Goal: Information Seeking & Learning: Learn about a topic

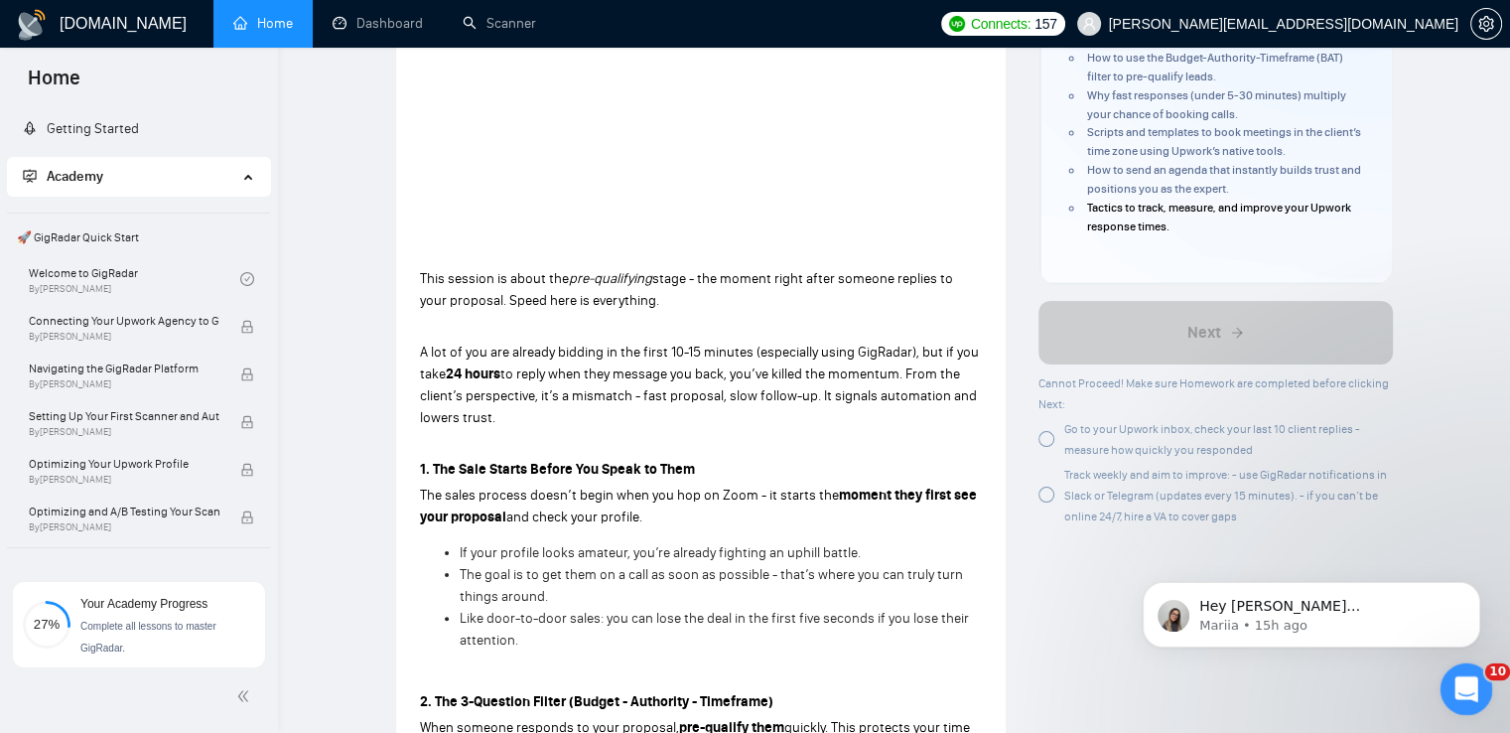
click at [1464, 694] on icon "Open Intercom Messenger" at bounding box center [1464, 686] width 33 height 33
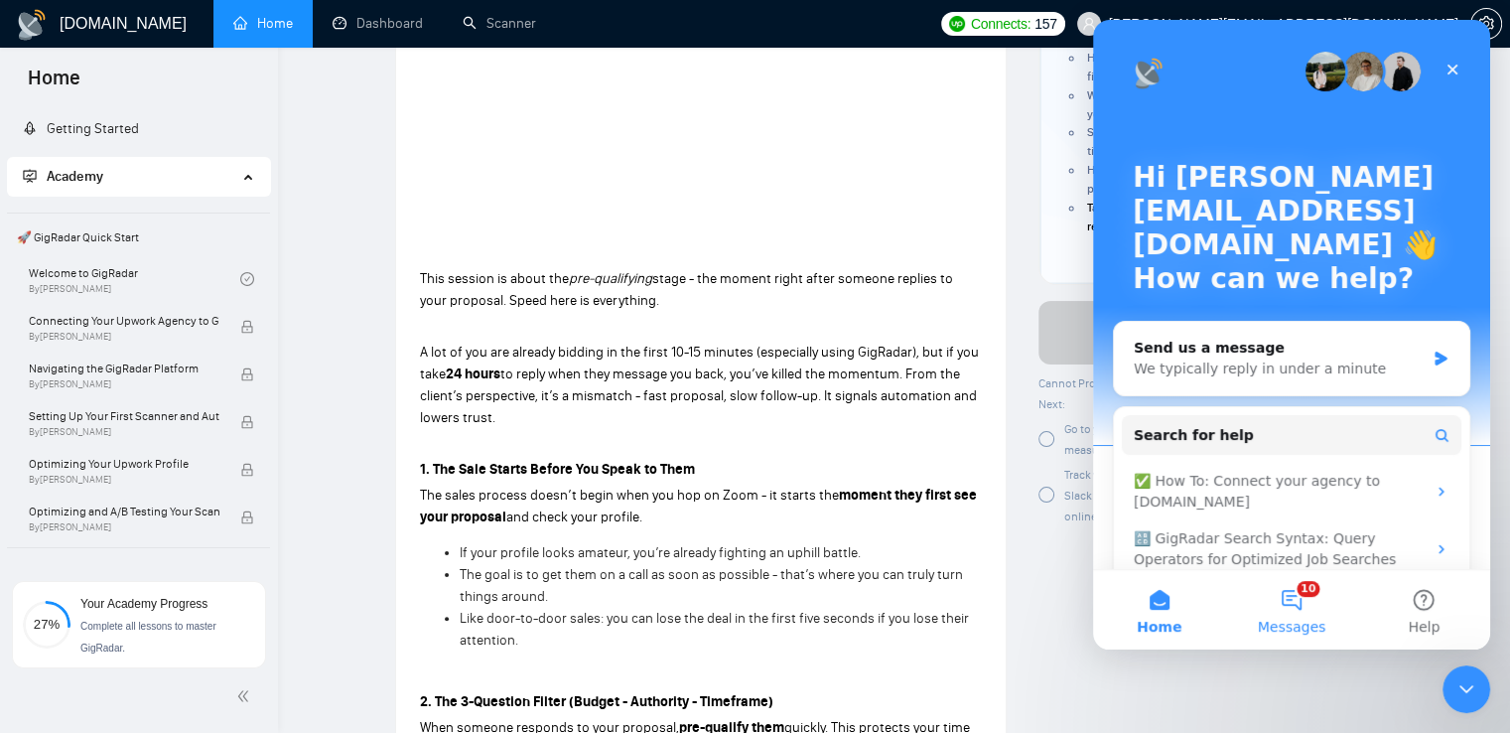
click at [1293, 601] on button "10 Messages" at bounding box center [1291, 609] width 132 height 79
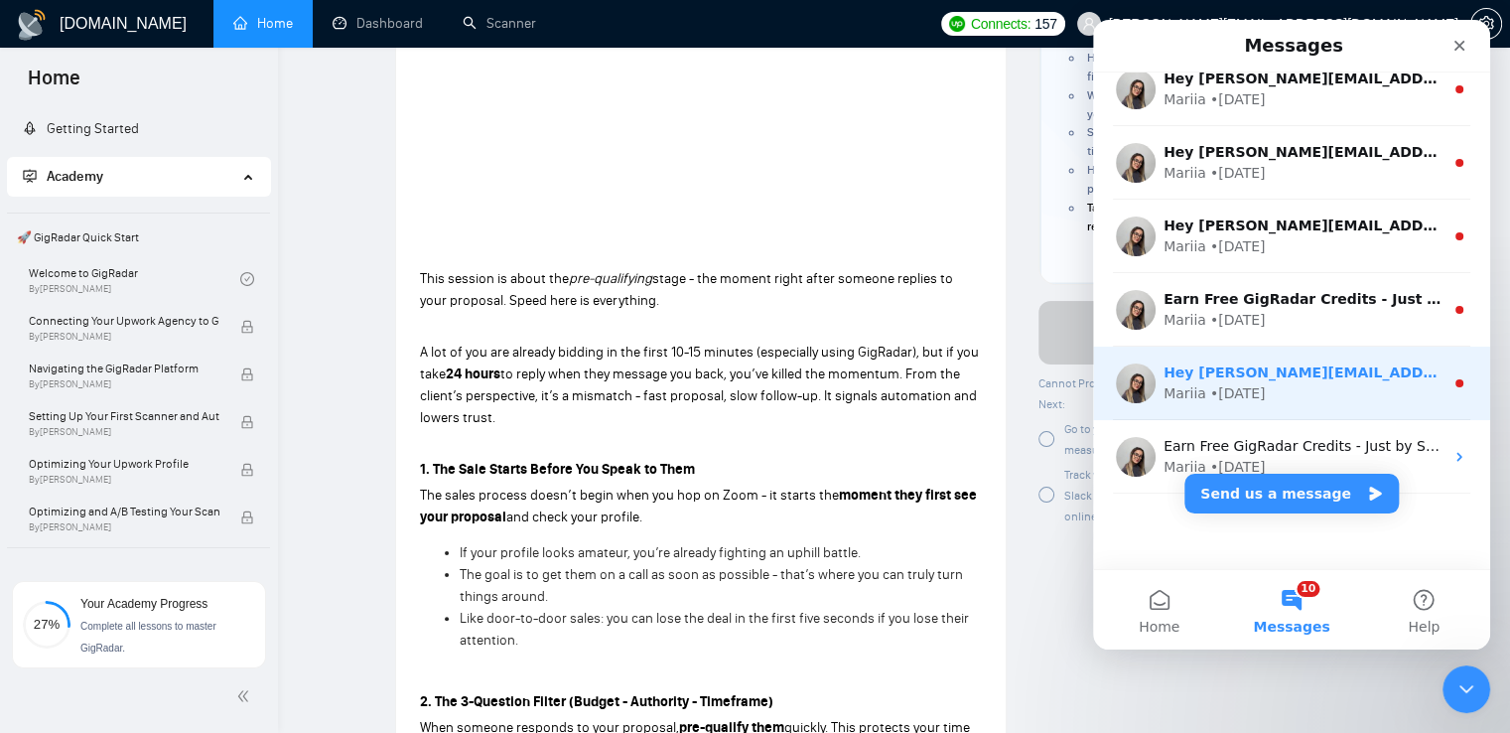
scroll to position [318, 0]
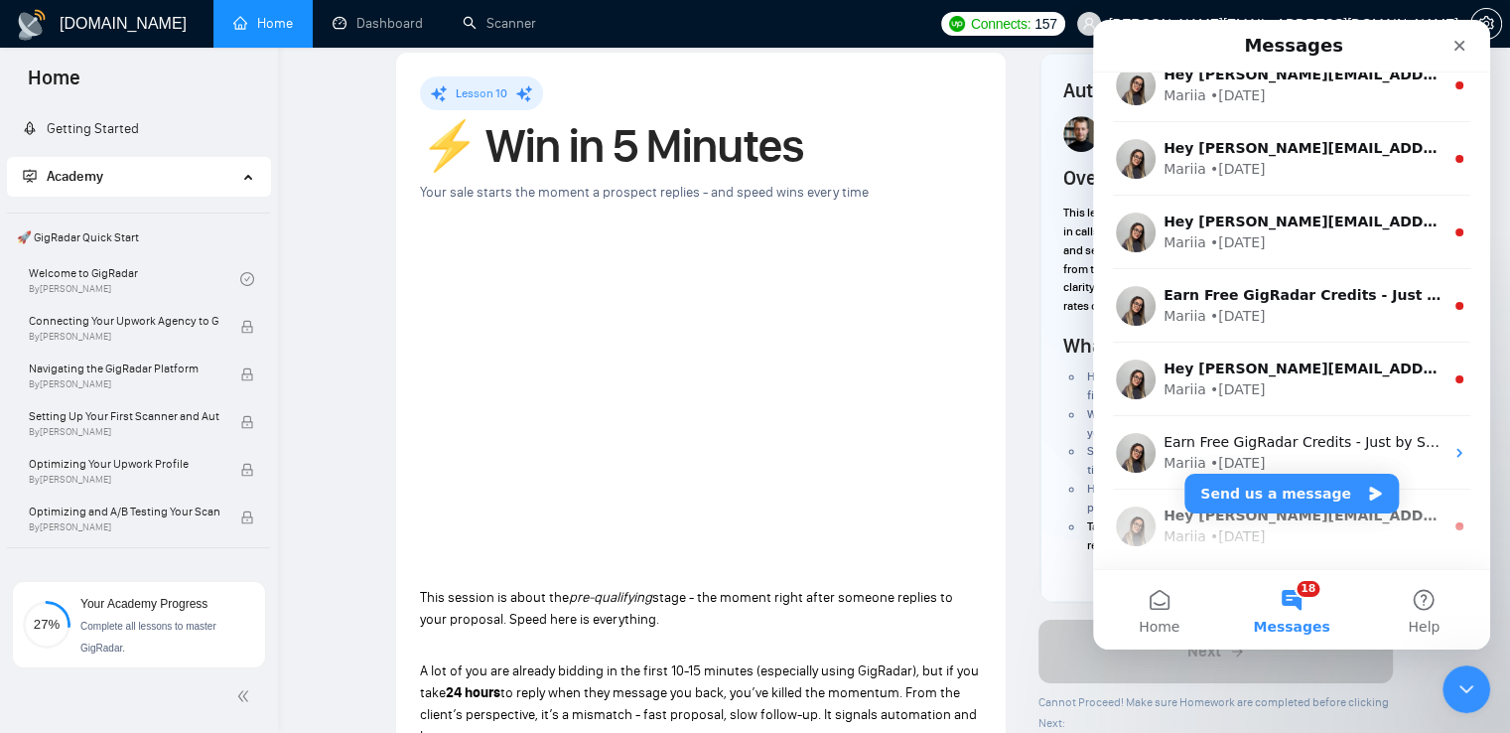
scroll to position [0, 0]
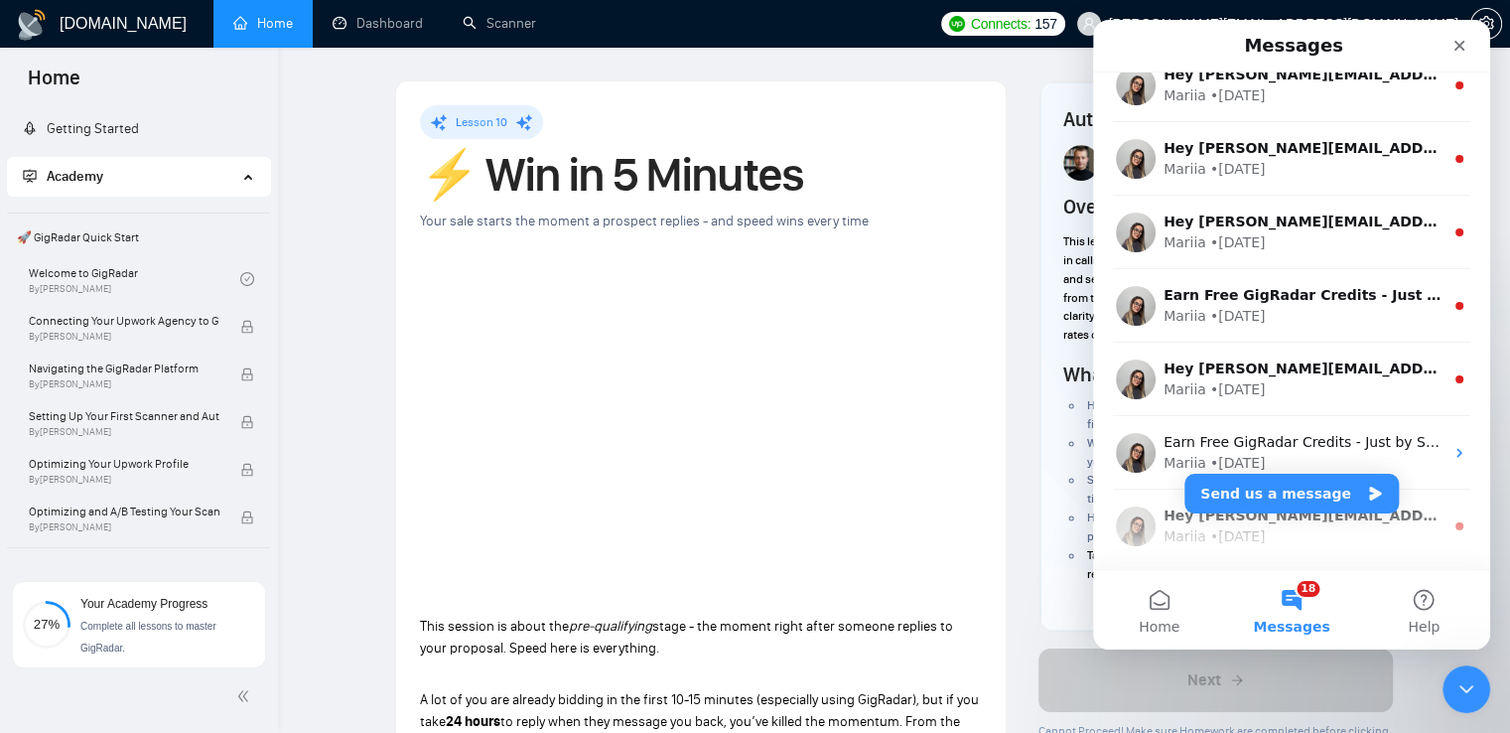
click at [1452, 53] on icon "Close" at bounding box center [1460, 46] width 16 height 16
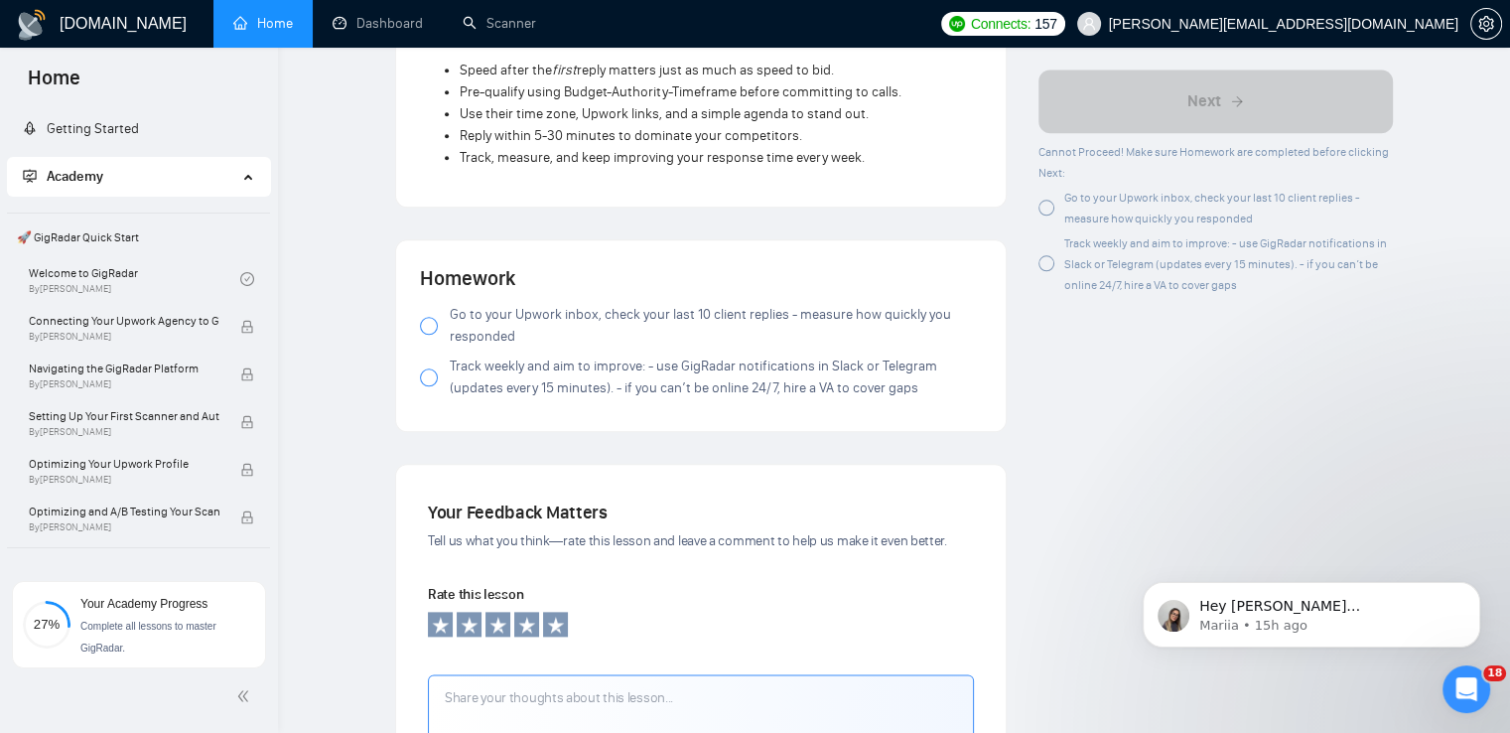
scroll to position [2184, 0]
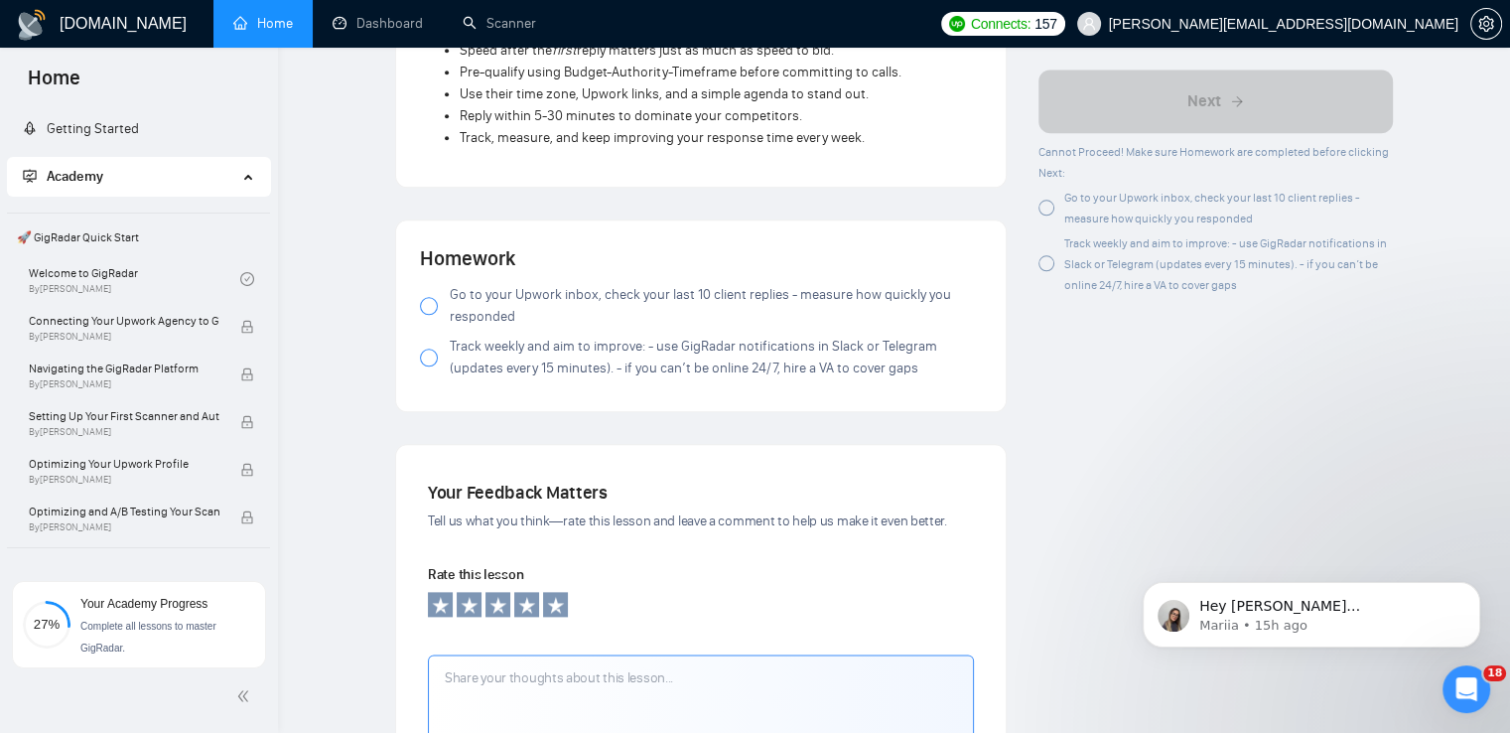
click at [489, 312] on span "Go to your Upwork inbox, check your last 10 client replies - measure how quickl…" at bounding box center [716, 306] width 532 height 44
click at [441, 378] on label "Track weekly and aim to improve: - use GigRadar notifications in Slack or Teleg…" at bounding box center [701, 358] width 562 height 44
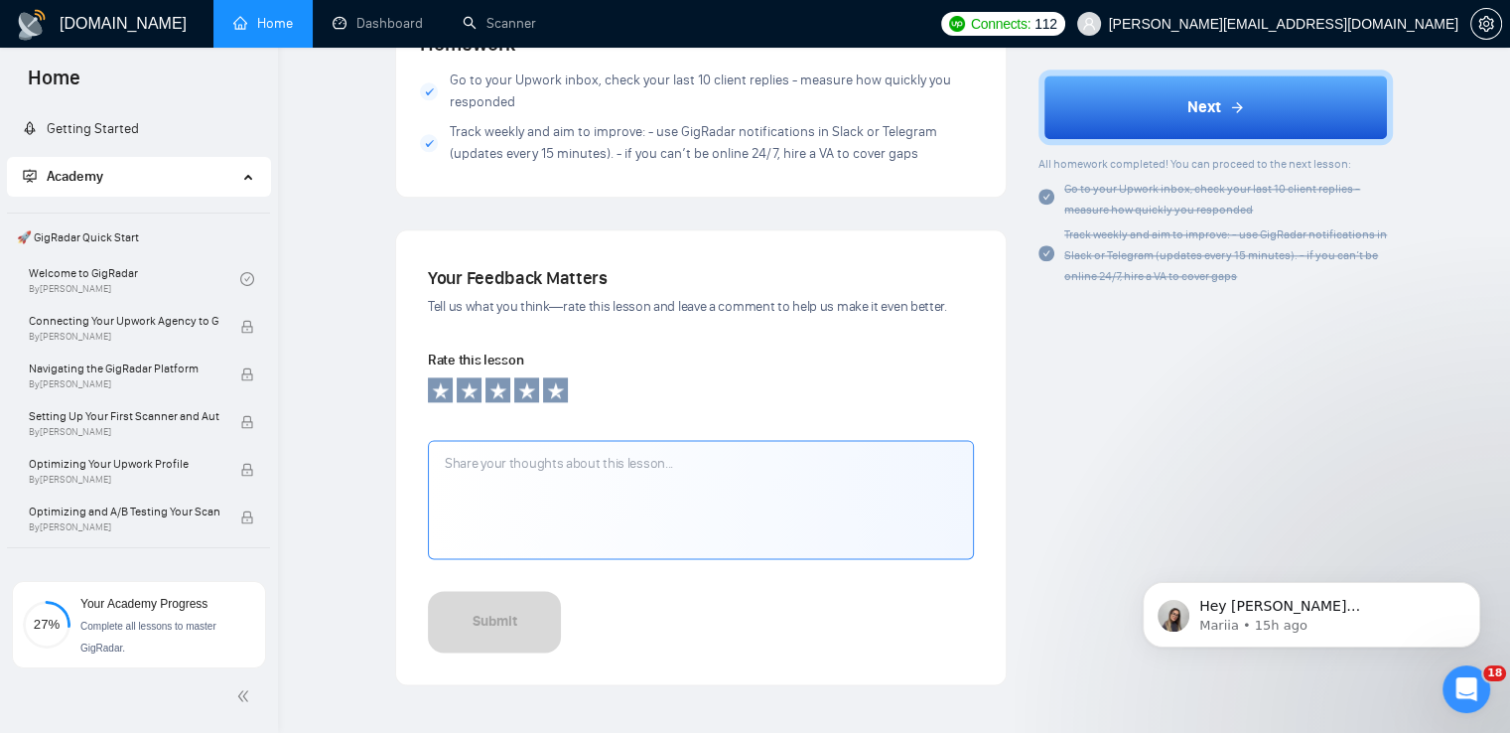
scroll to position [2237, 0]
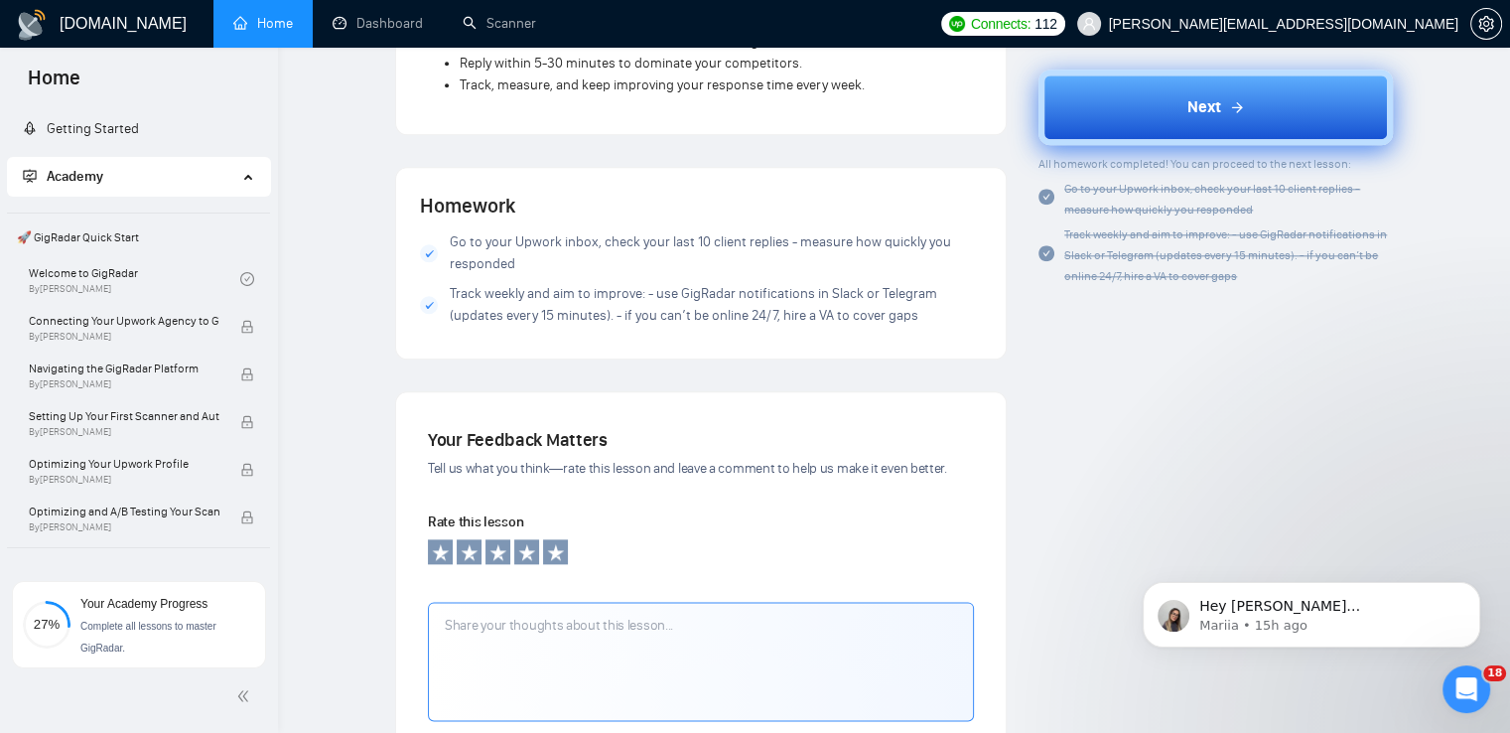
click at [1295, 124] on button "Next" at bounding box center [1216, 107] width 354 height 75
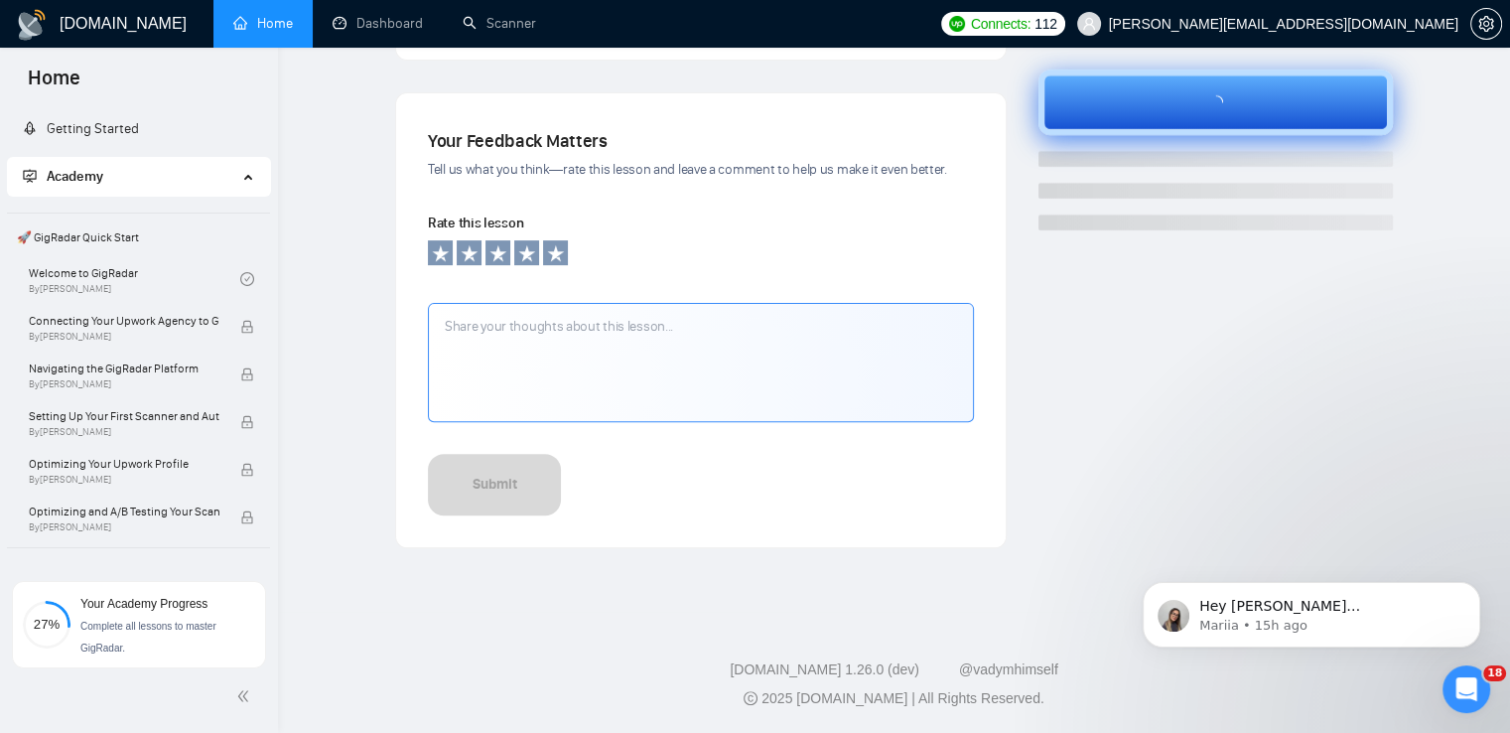
scroll to position [619, 0]
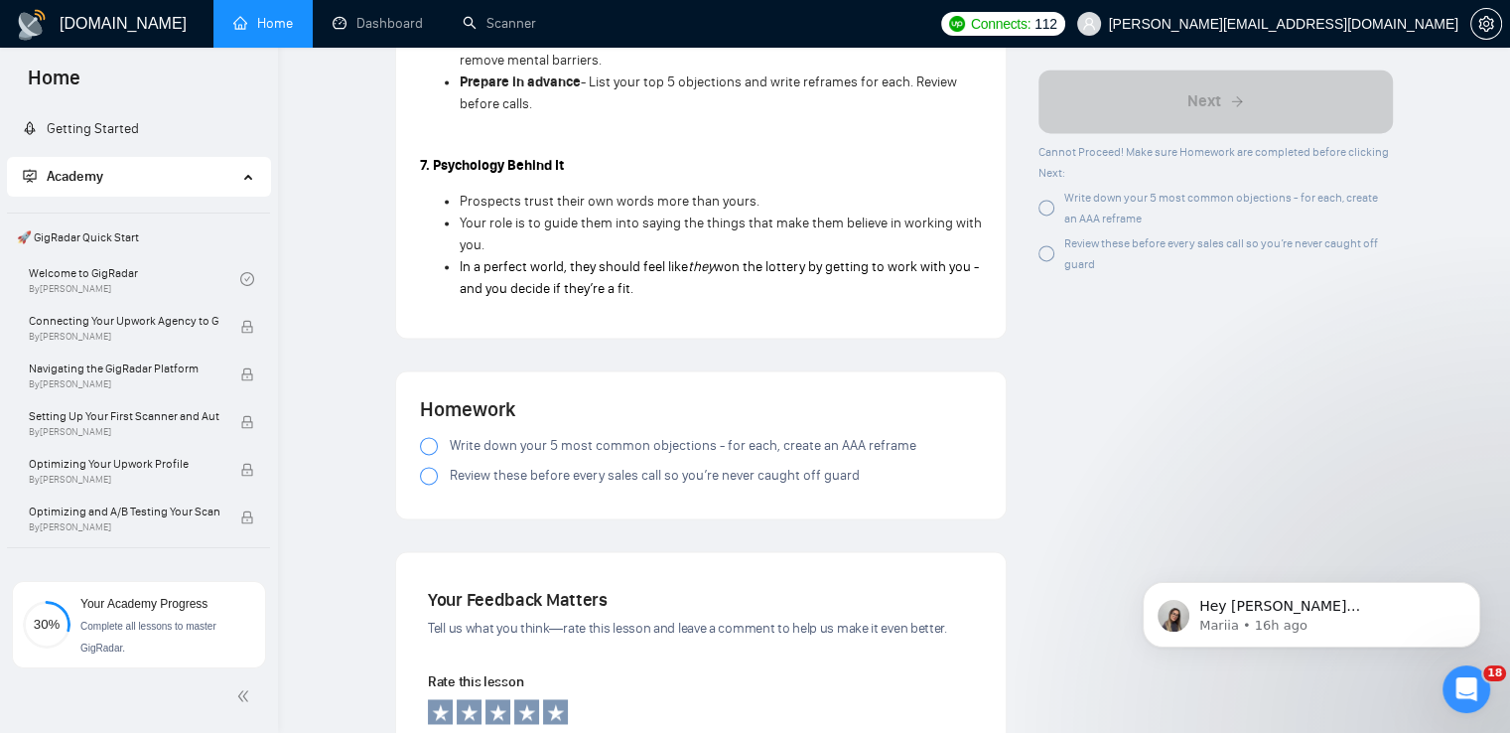
scroll to position [2780, 0]
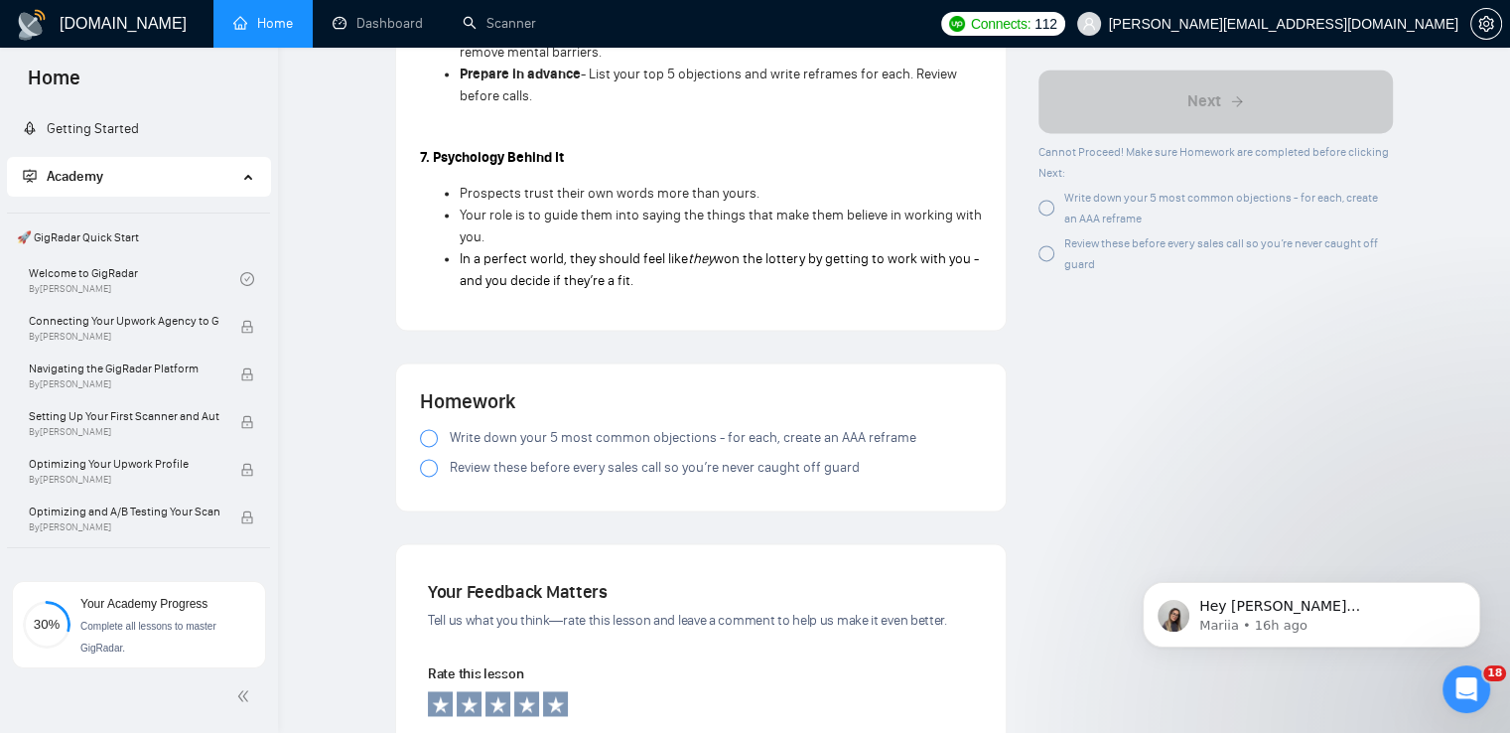
click at [564, 427] on span "Write down your 5 most common objections - for each, create an AAA reframe" at bounding box center [683, 438] width 467 height 22
click at [569, 457] on span "Review these before every sales call so you’re never caught off guard" at bounding box center [655, 468] width 410 height 22
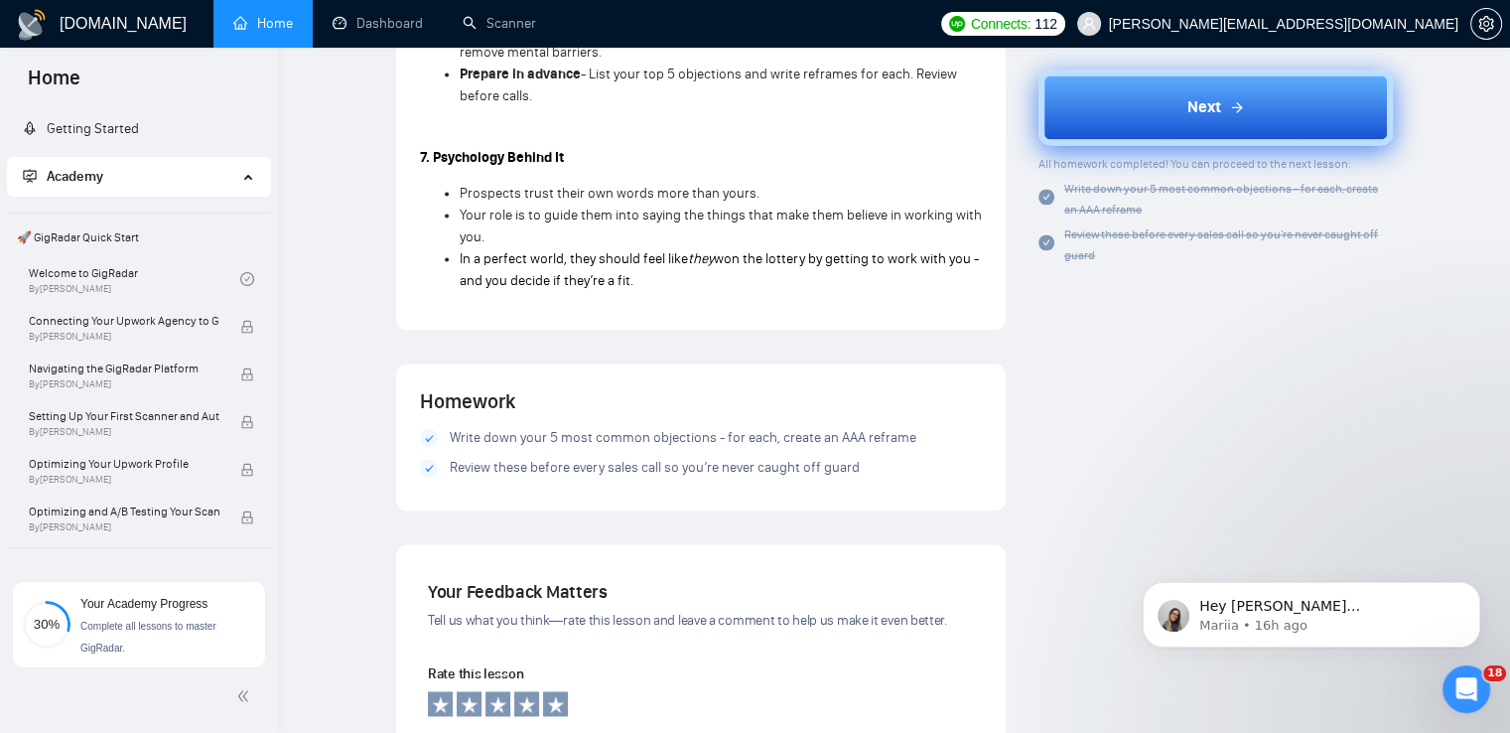
click at [1174, 109] on button "Next" at bounding box center [1216, 107] width 354 height 75
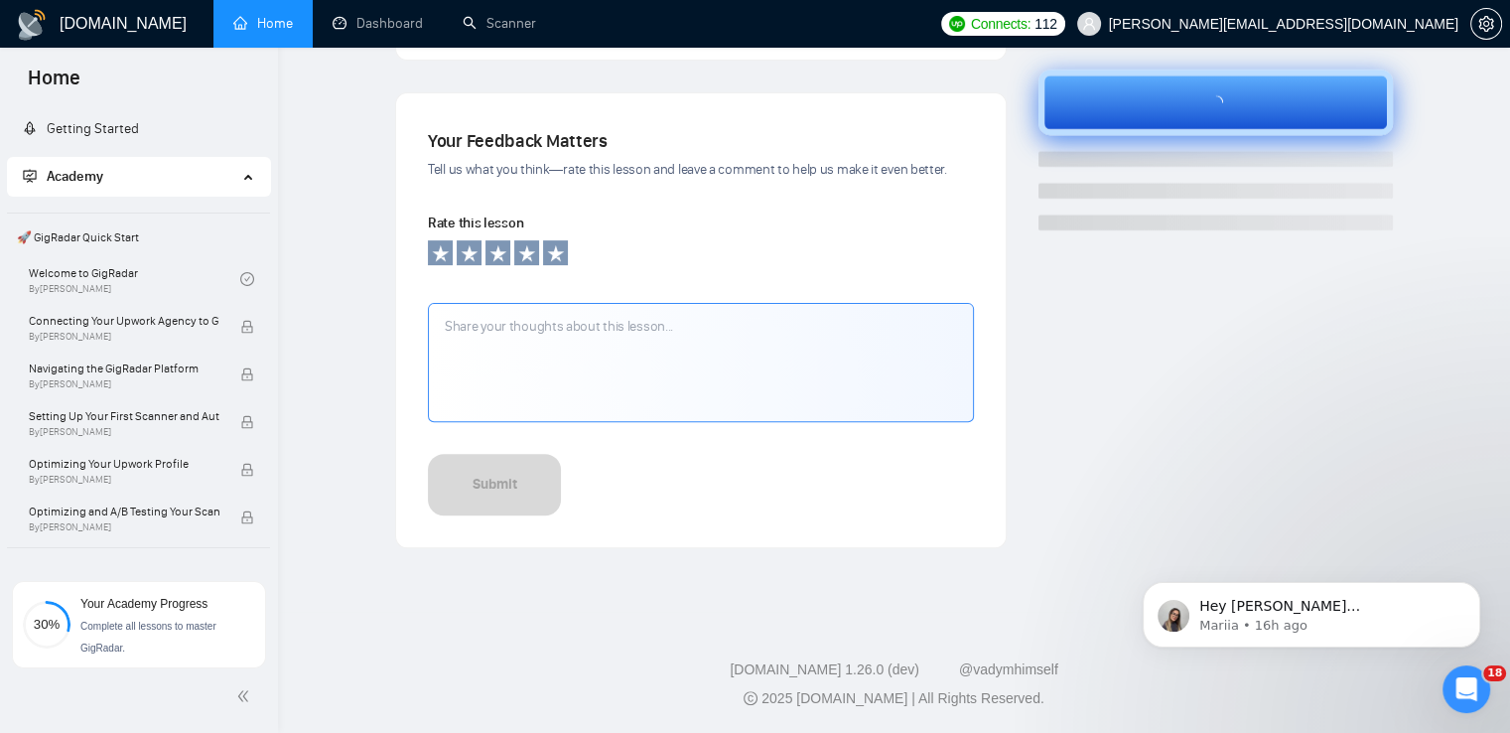
scroll to position [619, 0]
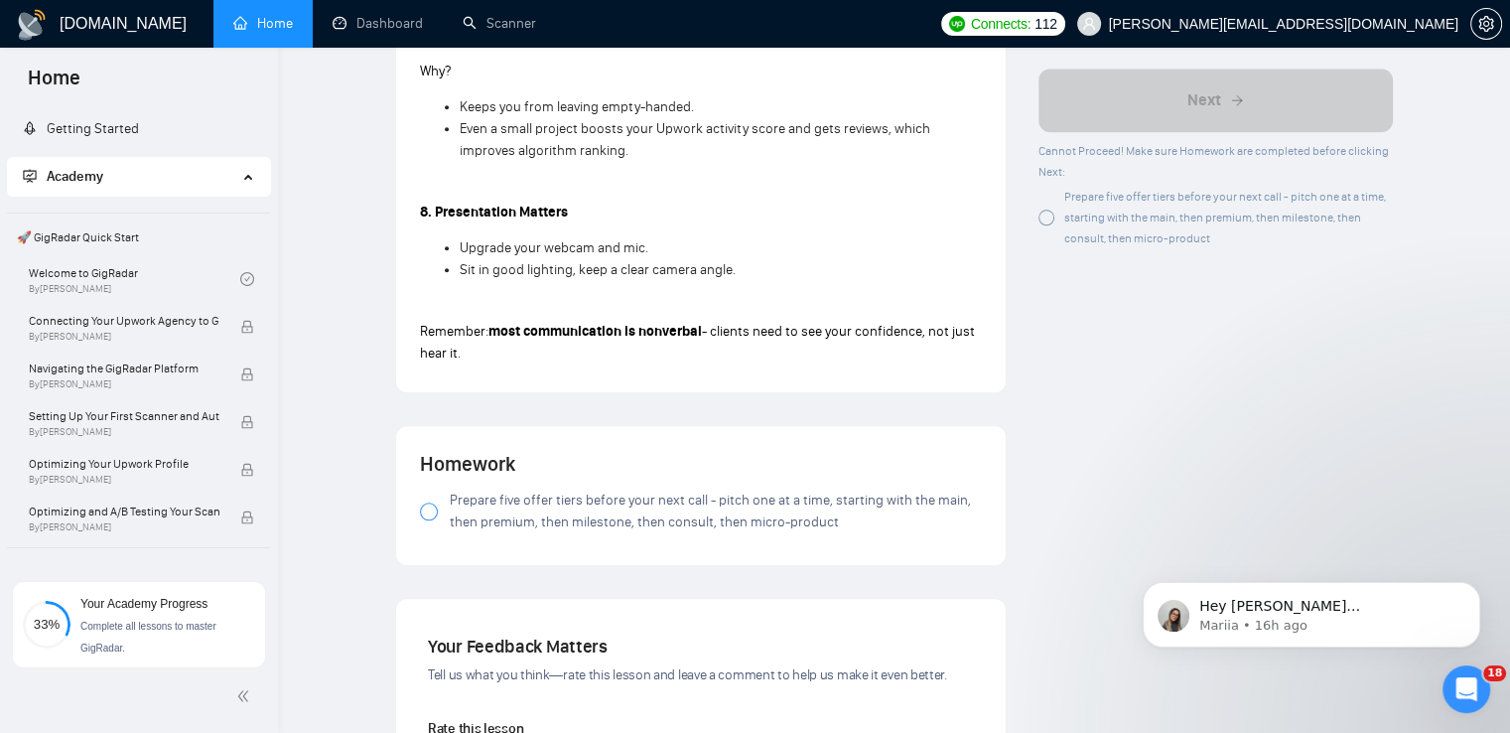
scroll to position [2184, 0]
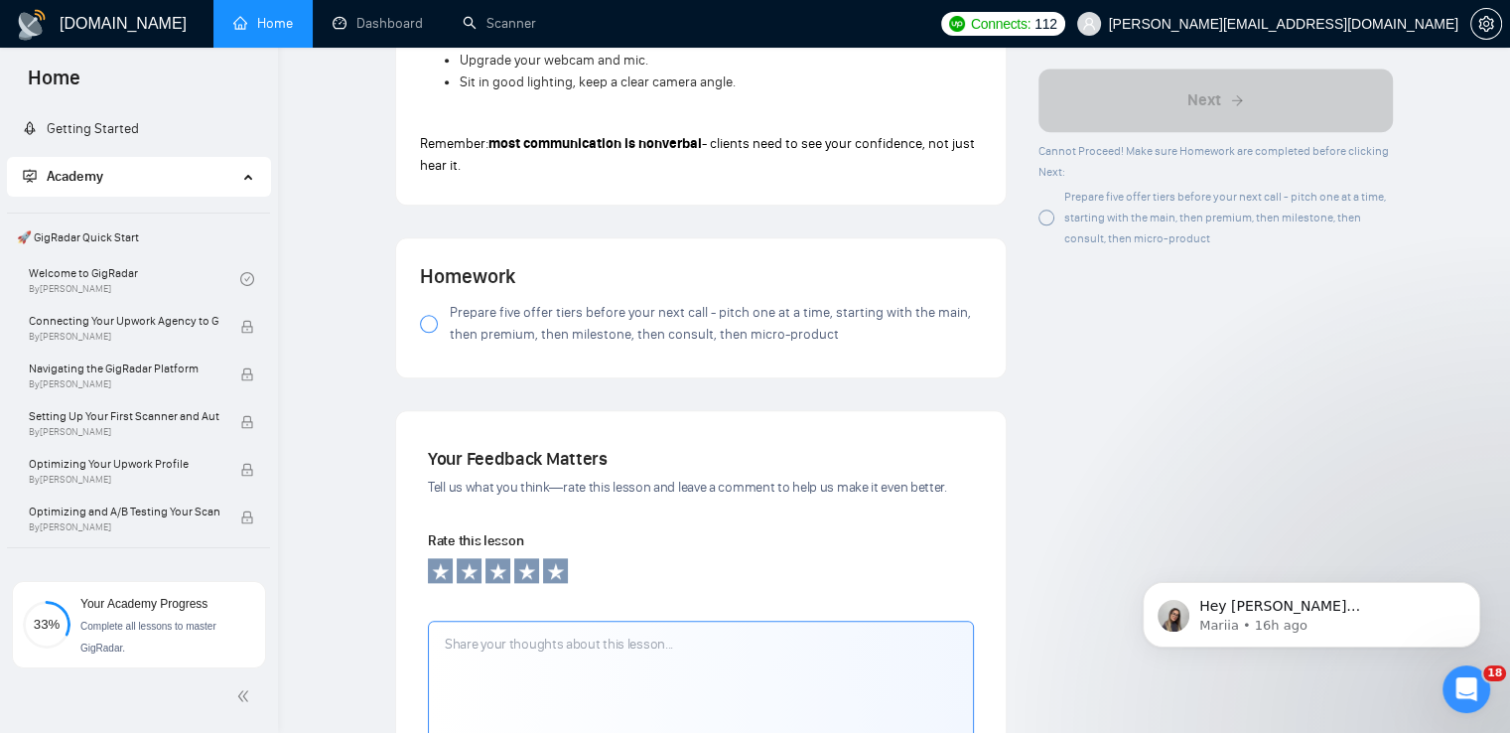
click at [425, 325] on div at bounding box center [429, 324] width 18 height 18
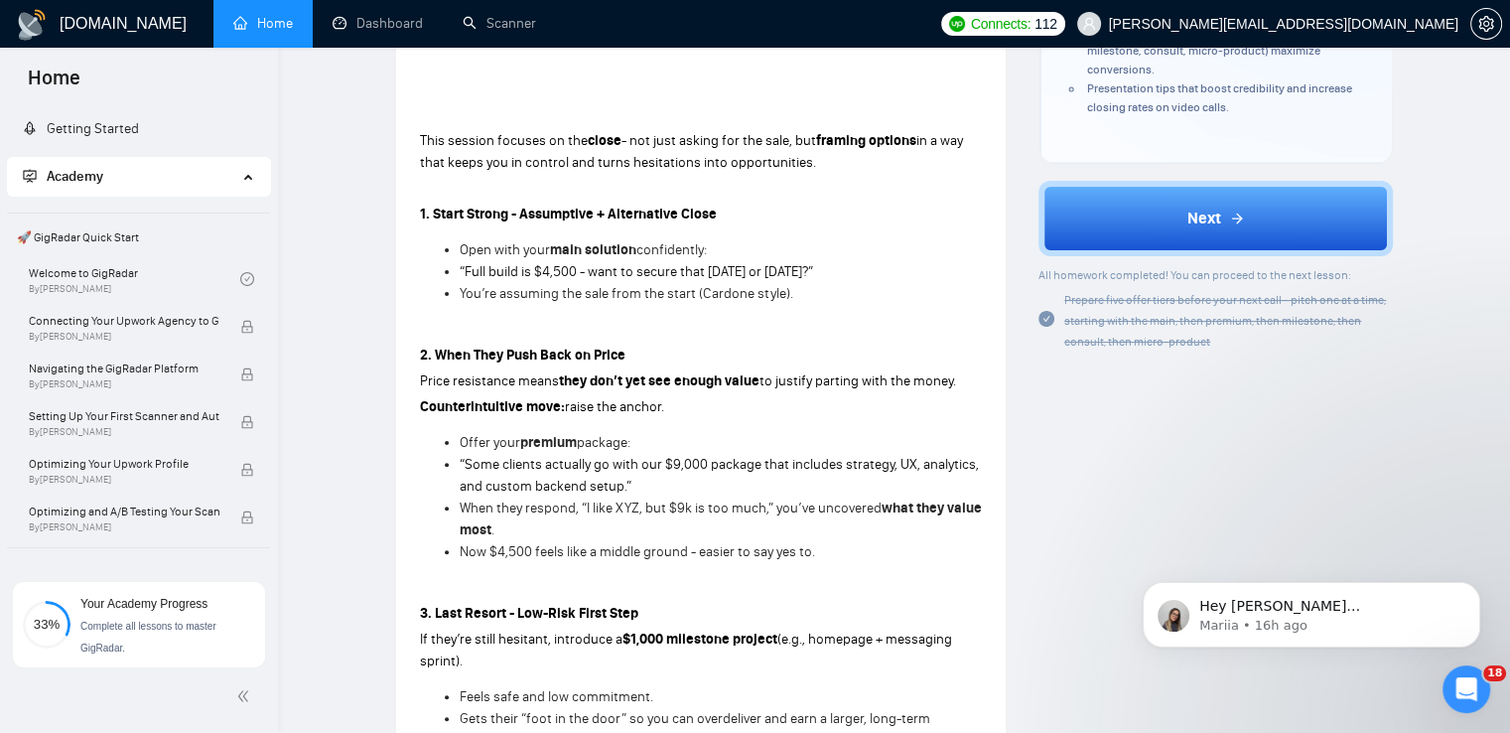
scroll to position [496, 0]
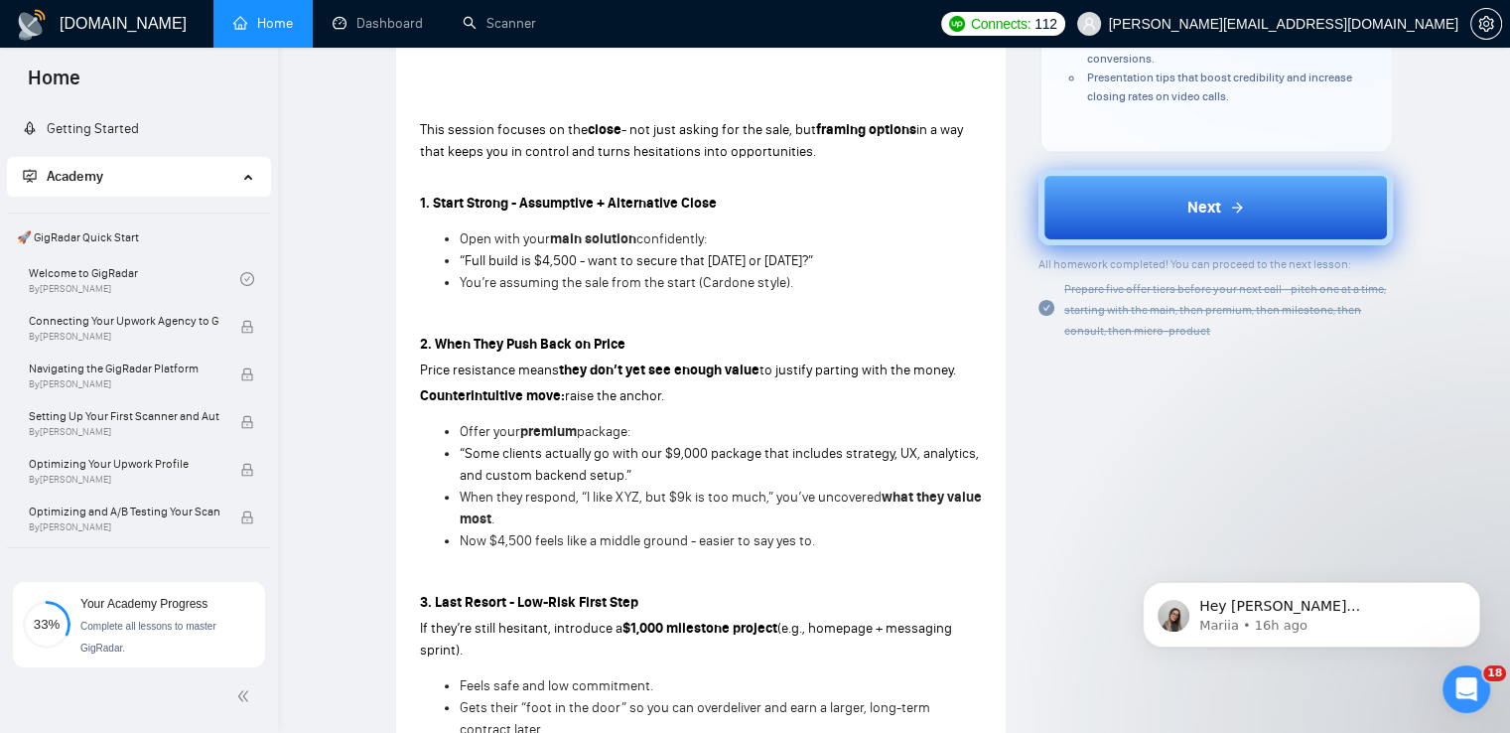
click at [1169, 219] on button "Next" at bounding box center [1216, 207] width 354 height 75
